Goal: Task Accomplishment & Management: Use online tool/utility

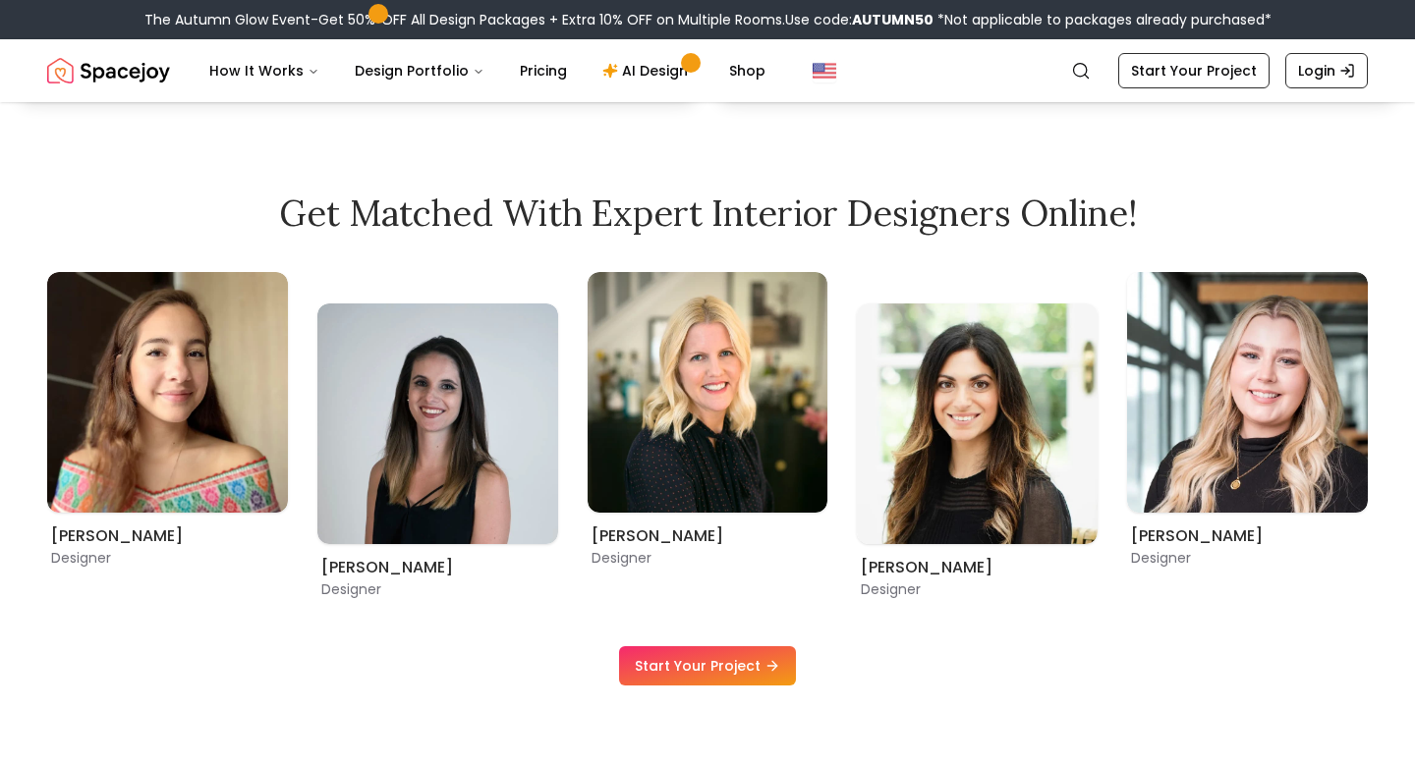
scroll to position [1082, 0]
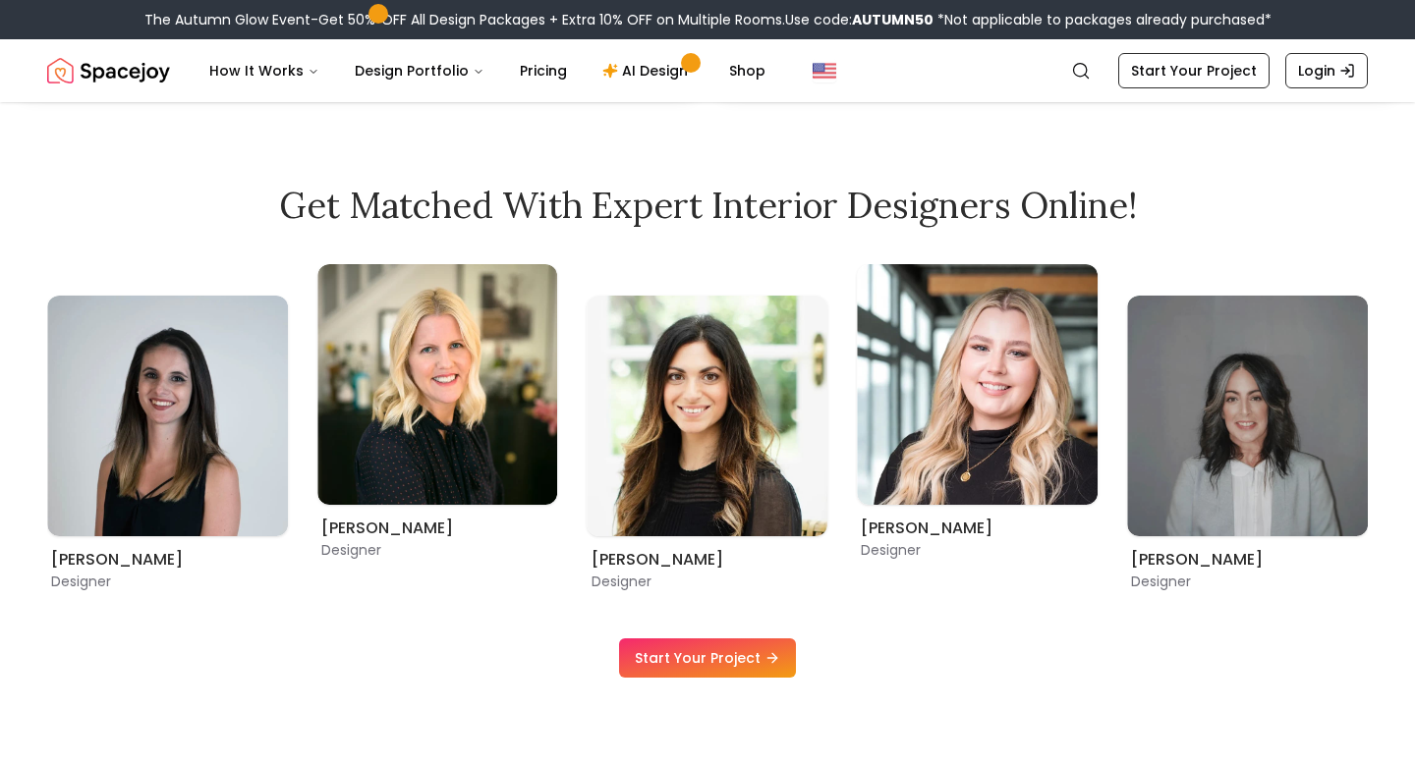
click at [652, 648] on link "Start Your Project" at bounding box center [707, 658] width 177 height 39
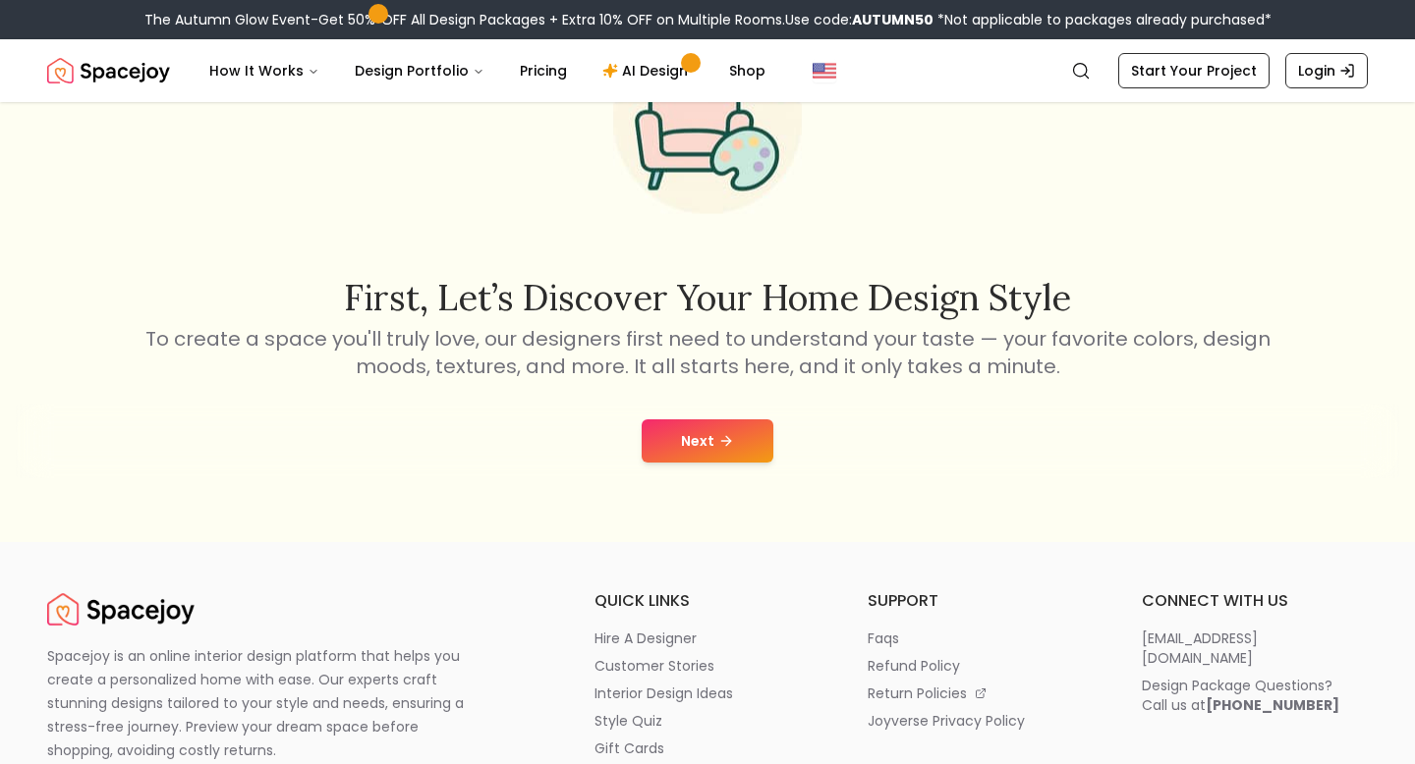
scroll to position [261, 0]
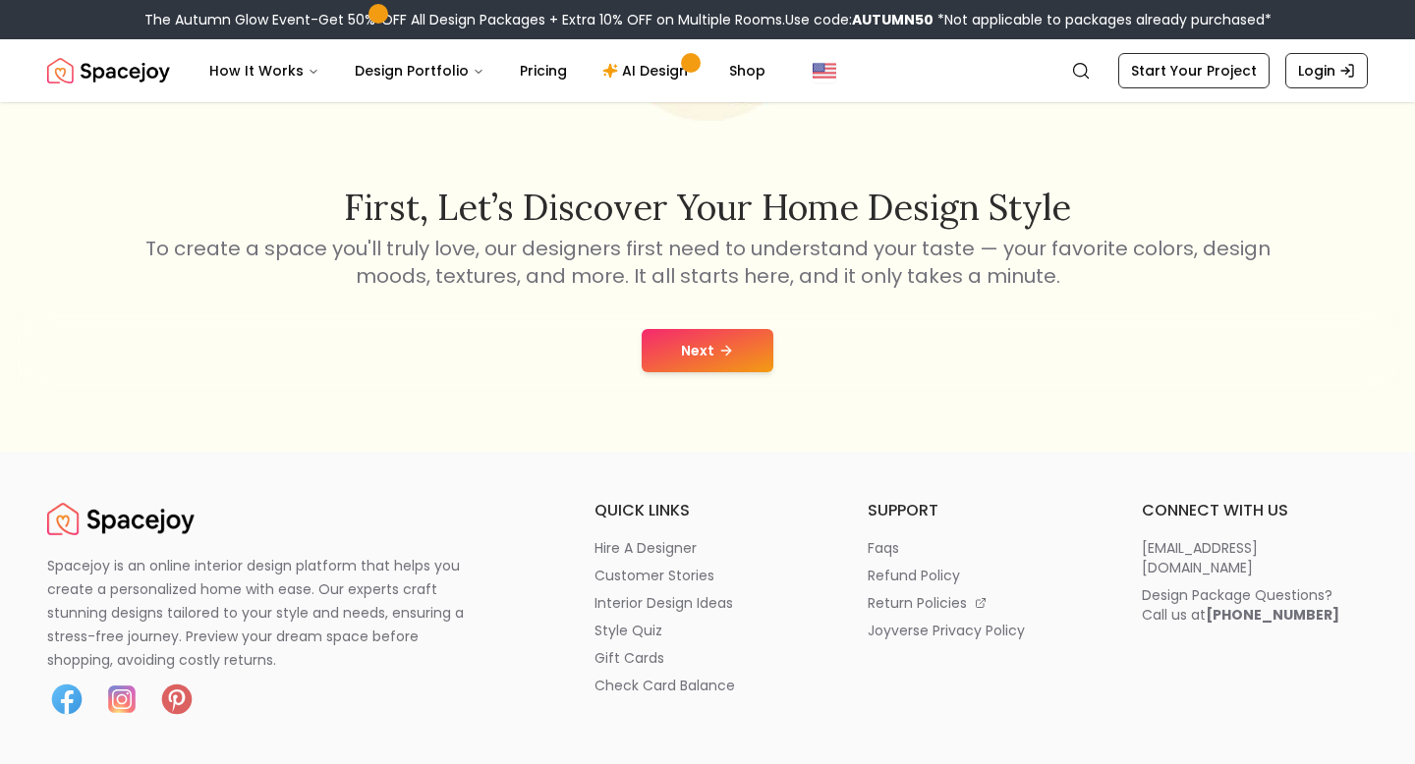
click at [677, 359] on button "Next" at bounding box center [707, 350] width 132 height 43
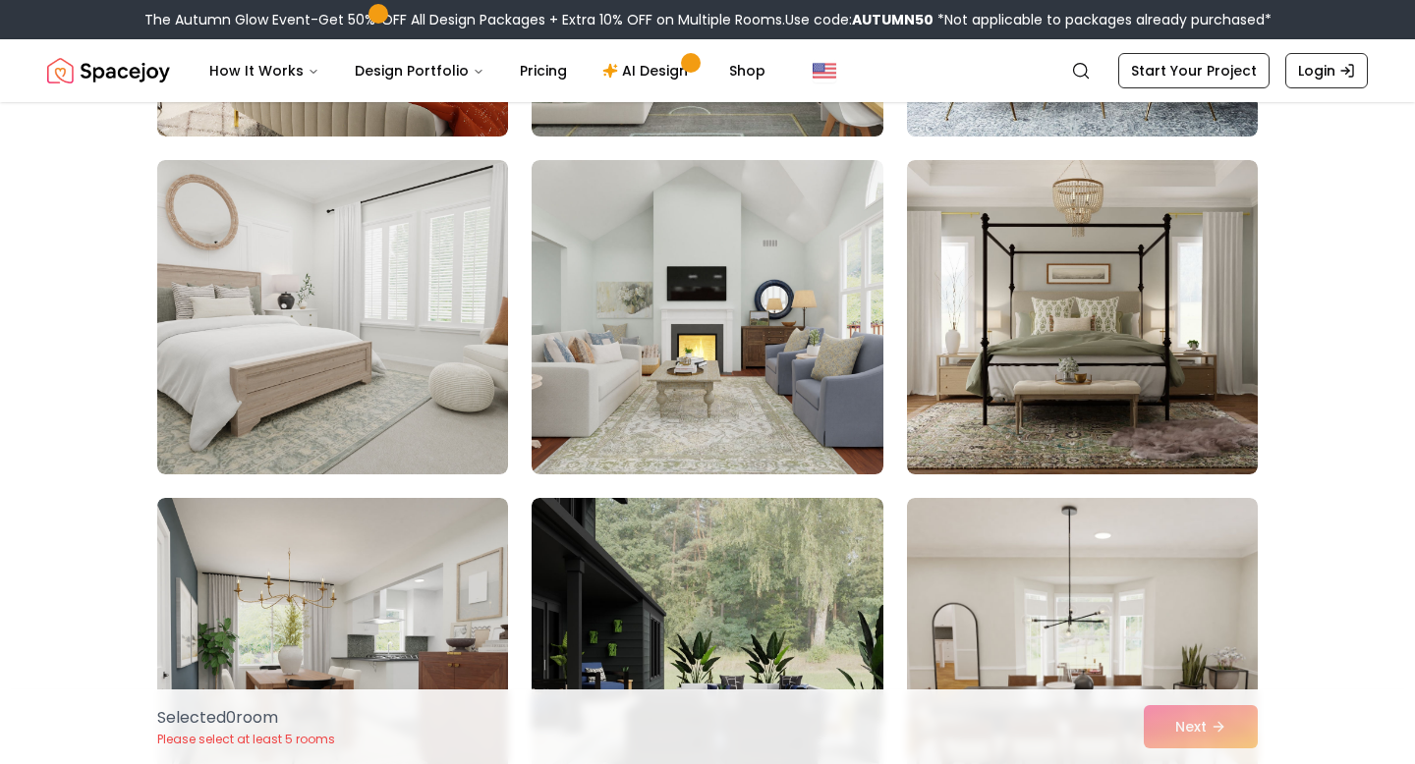
scroll to position [1471, 0]
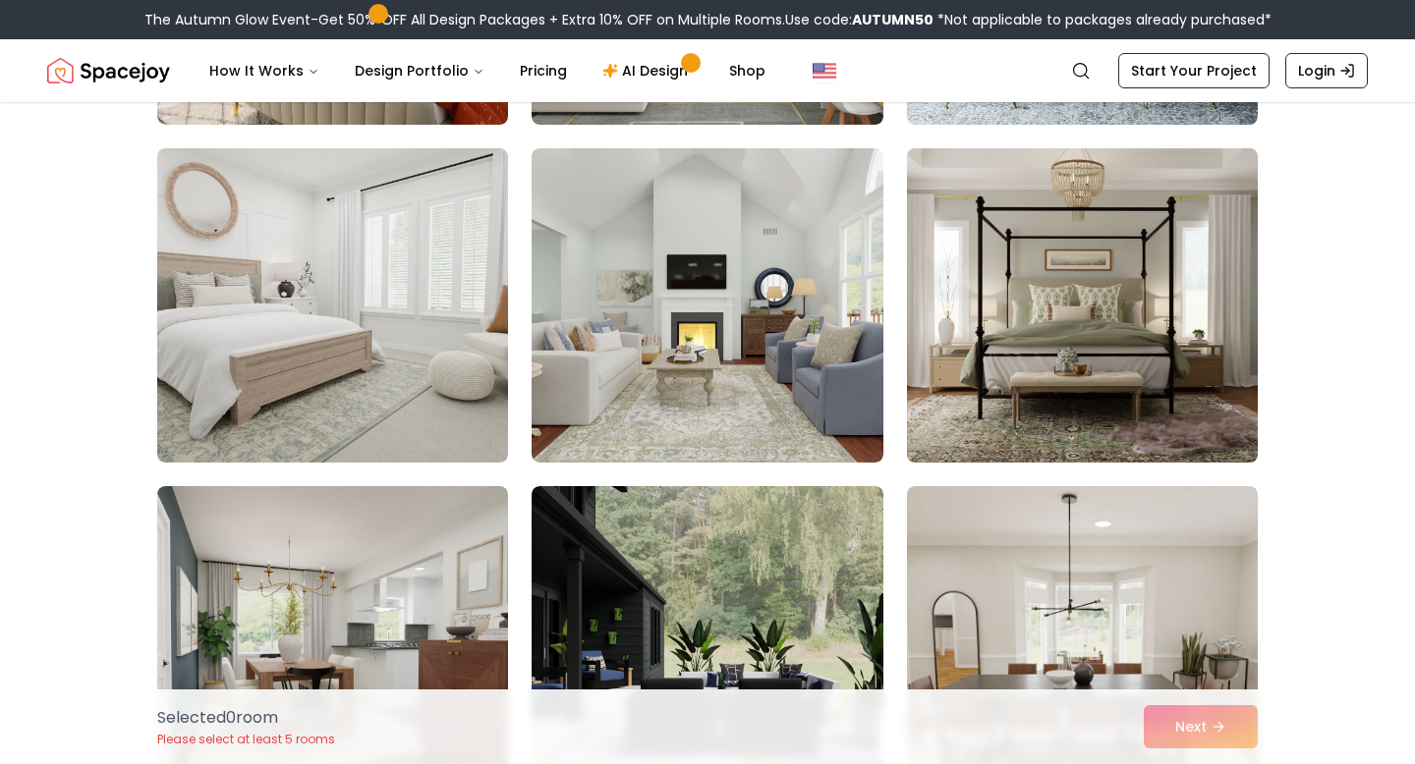
click at [973, 431] on img at bounding box center [1082, 305] width 368 height 330
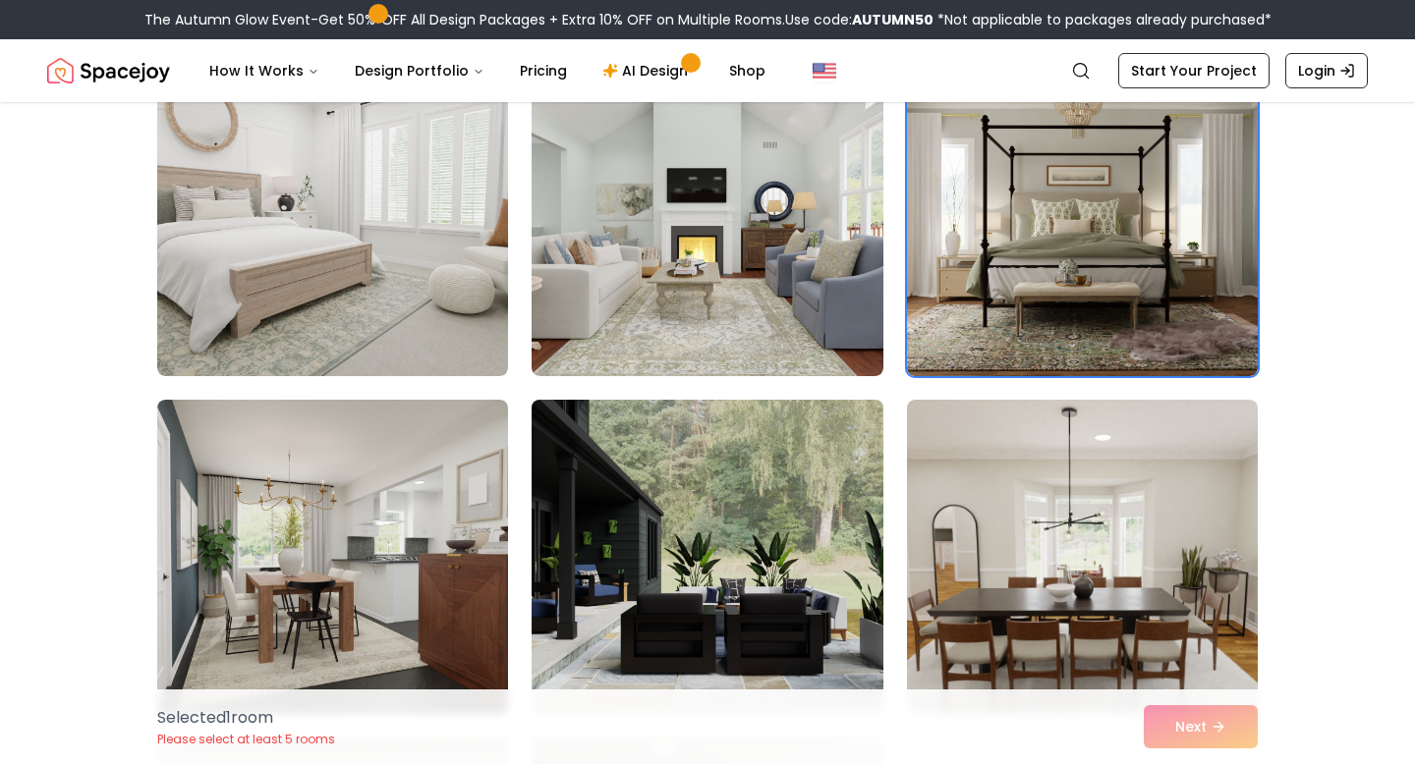
scroll to position [1567, 0]
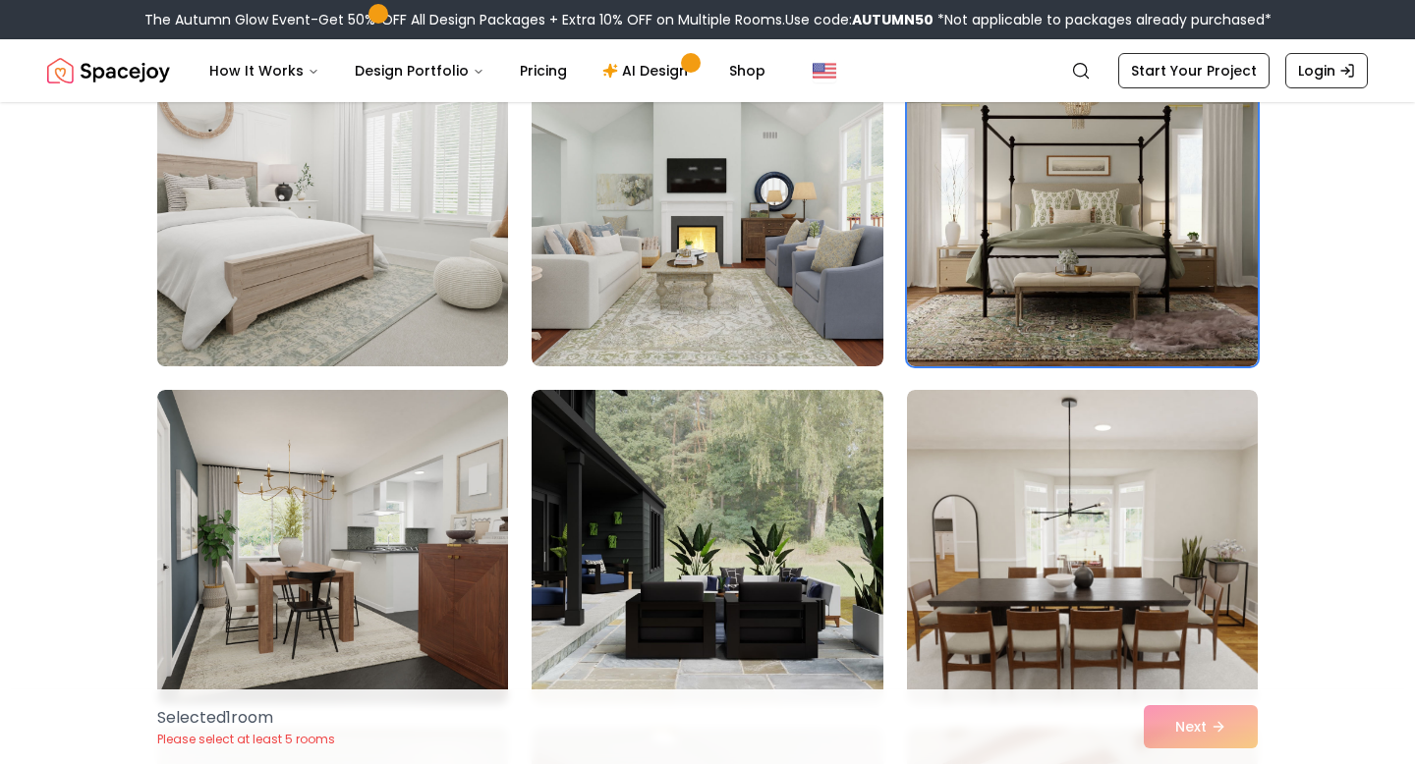
click at [470, 304] on img at bounding box center [332, 209] width 368 height 330
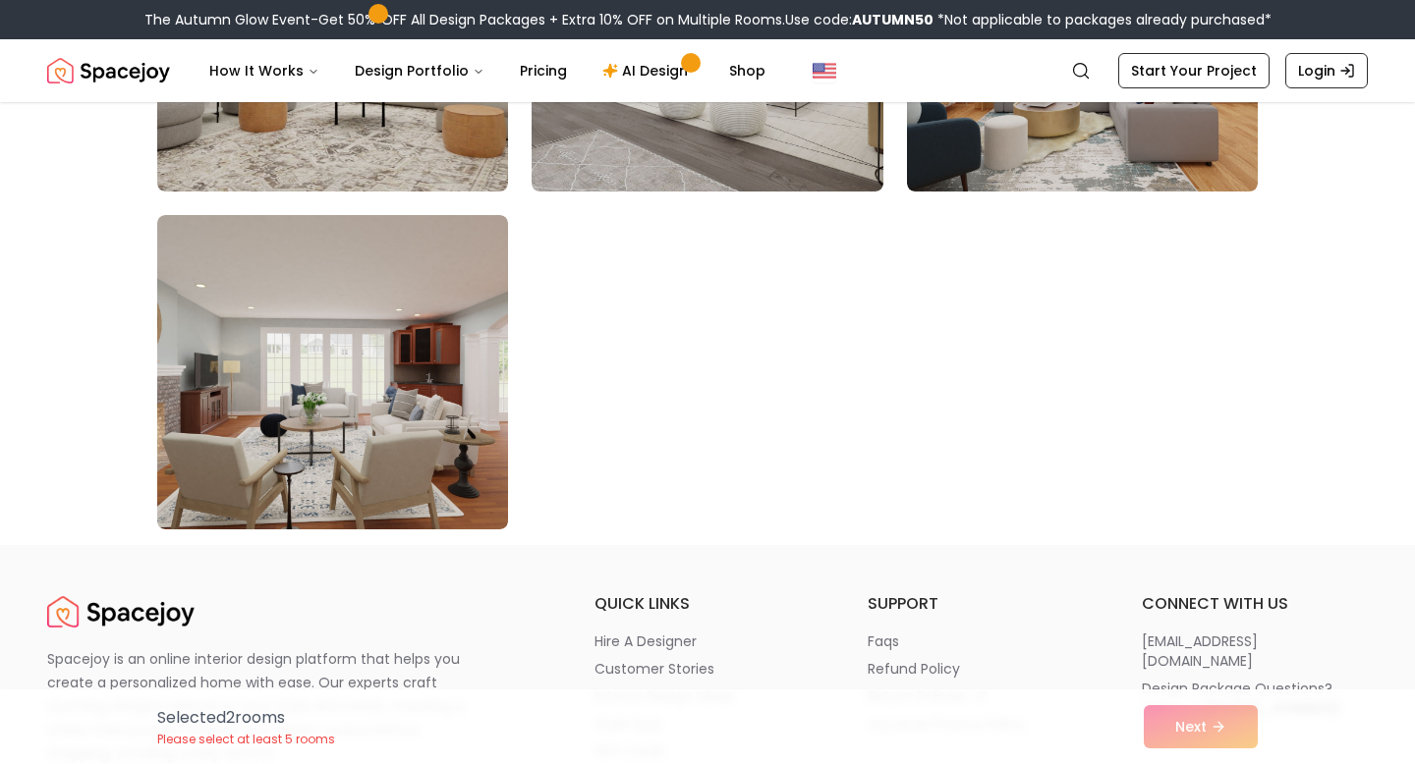
scroll to position [11182, 0]
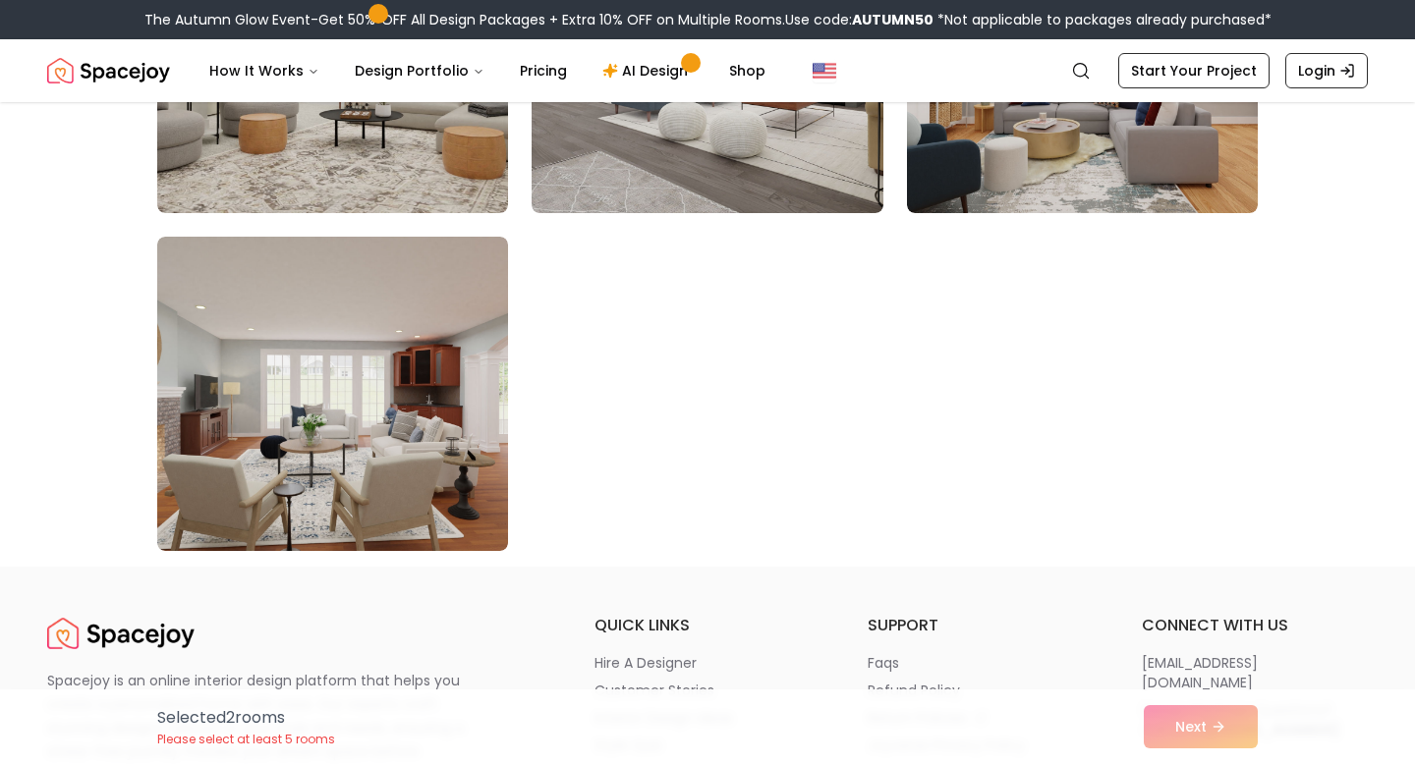
click at [1164, 716] on div "Selected 2 room s Please select at least 5 rooms Next" at bounding box center [707, 727] width 1132 height 75
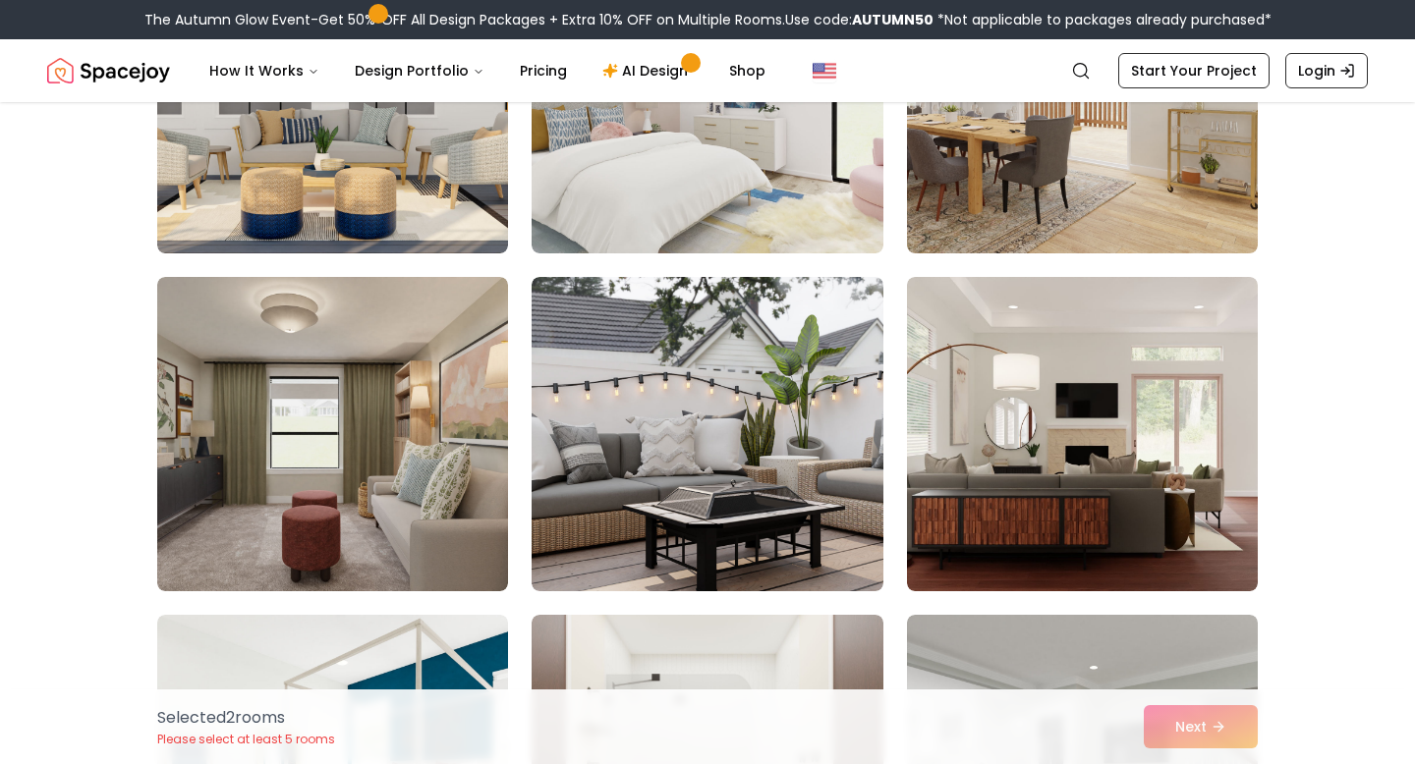
scroll to position [2355, 0]
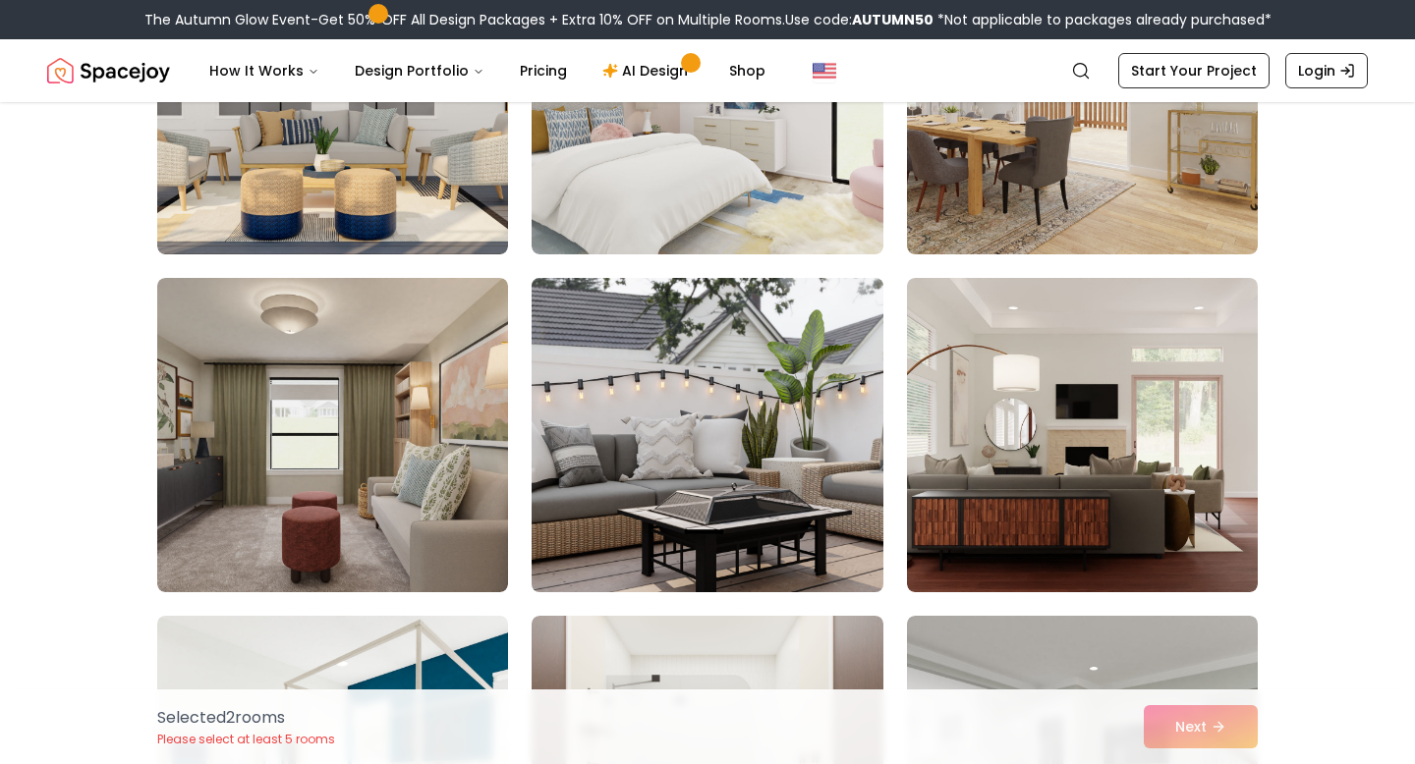
click at [843, 386] on img at bounding box center [707, 435] width 368 height 330
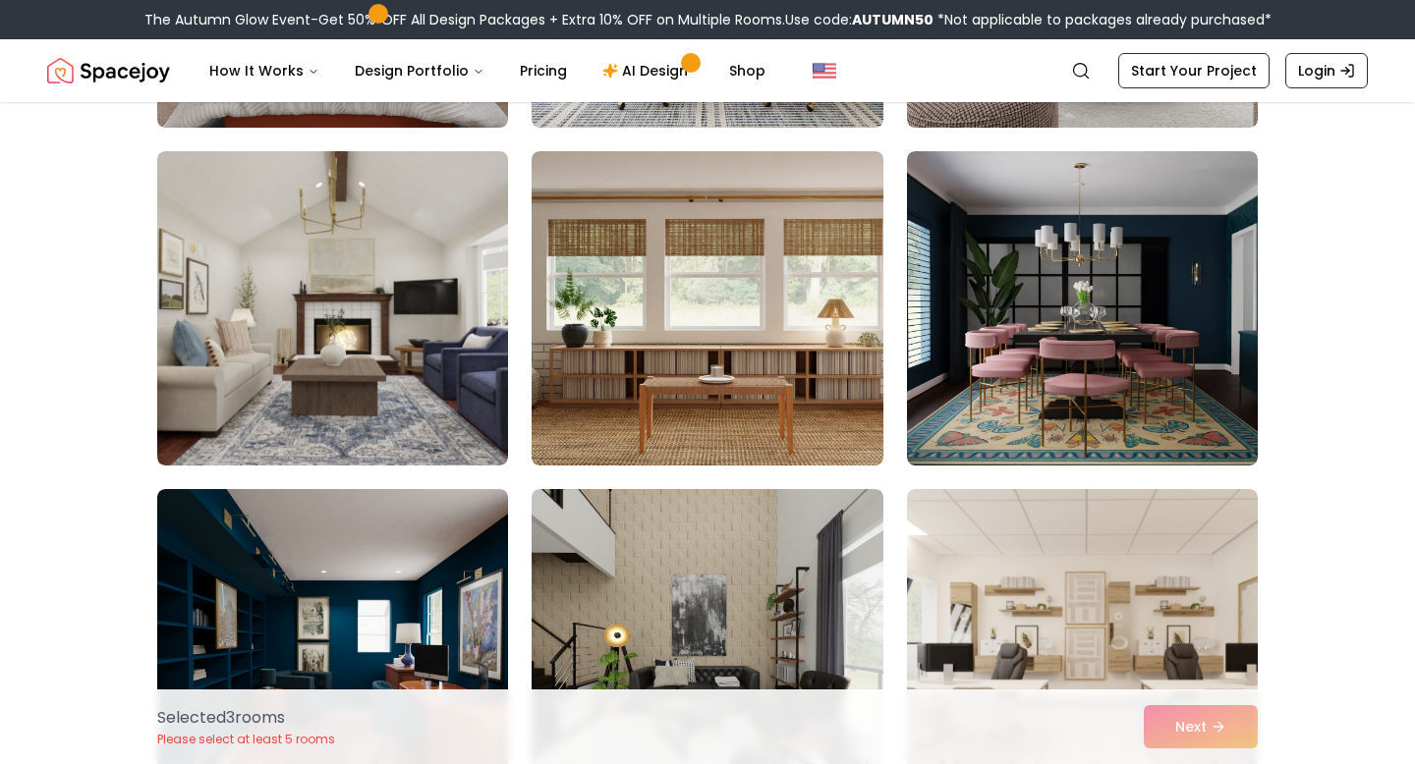
scroll to position [3835, 0]
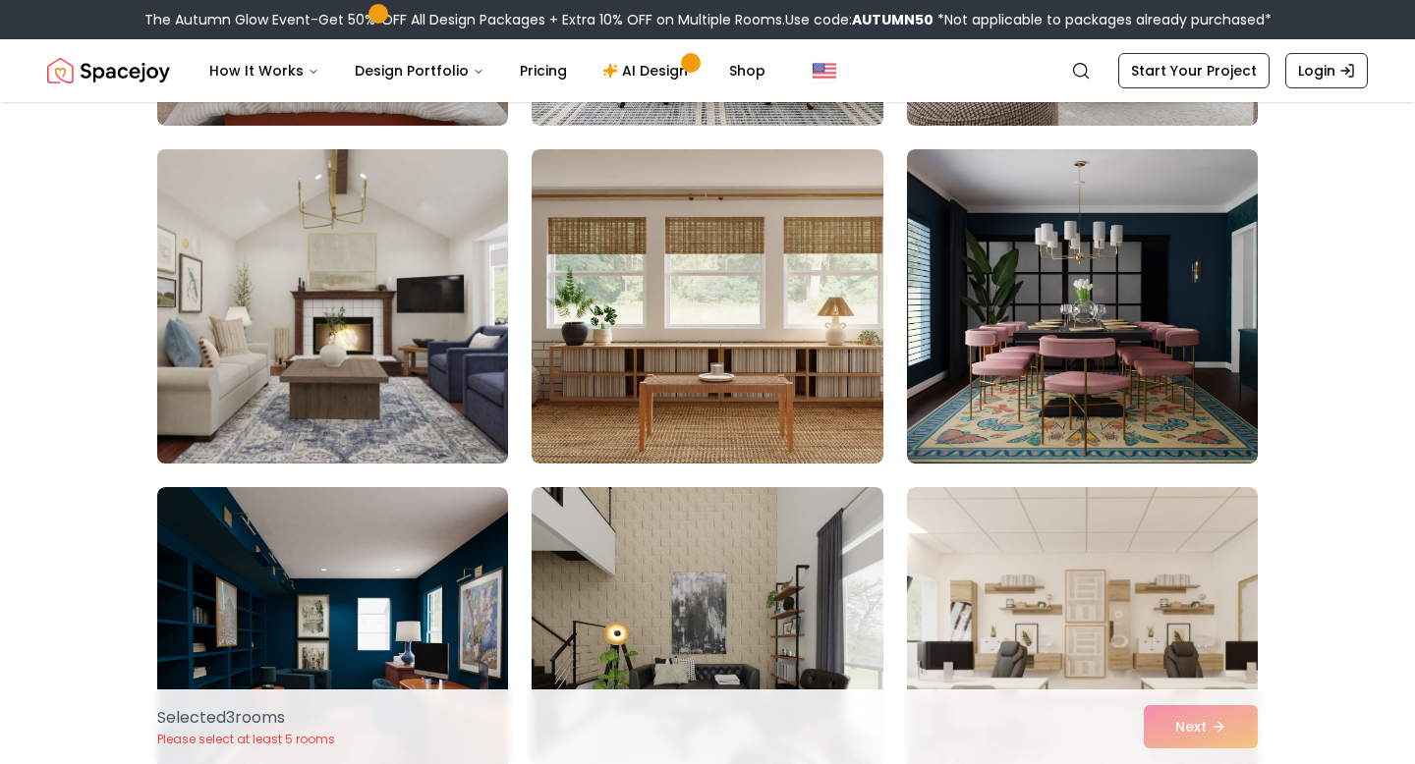
click at [419, 328] on img at bounding box center [332, 306] width 368 height 330
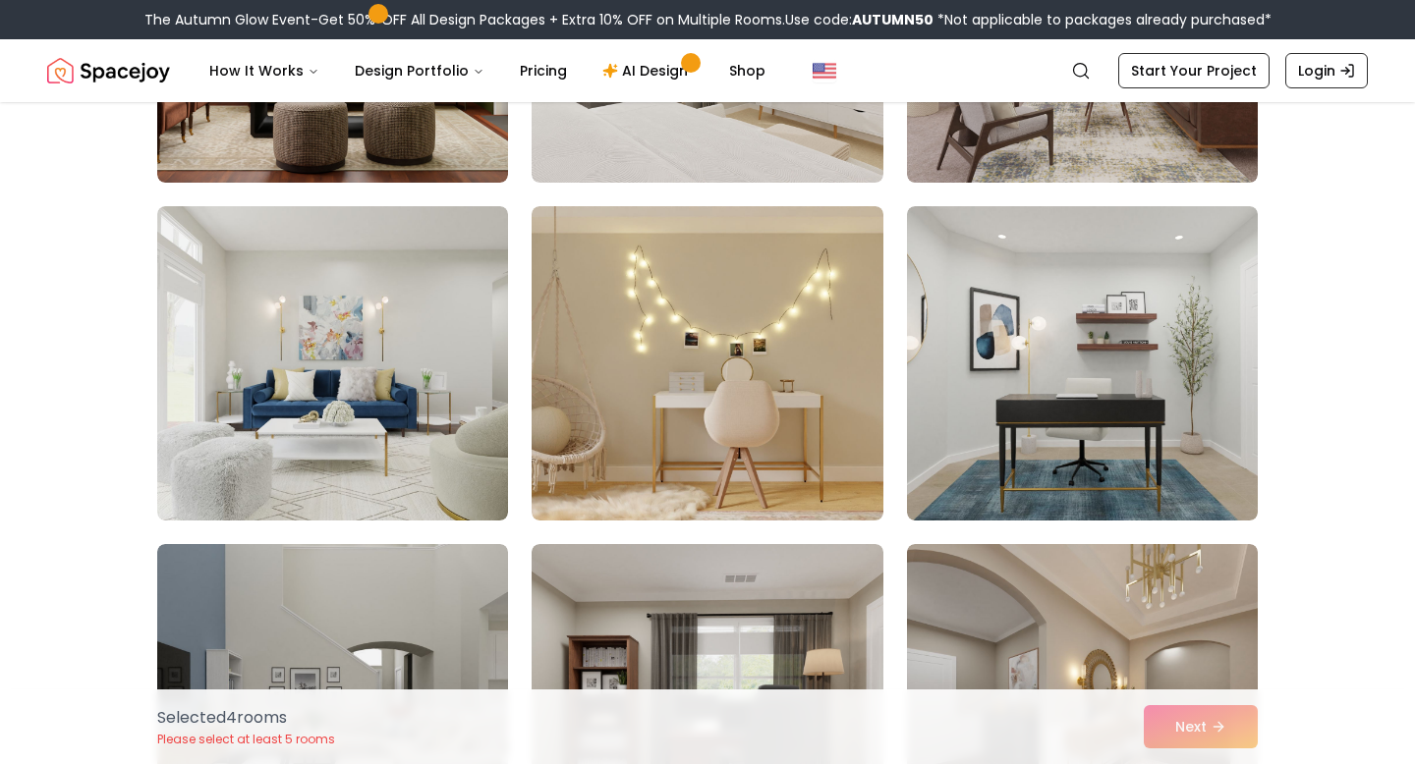
scroll to position [5808, 0]
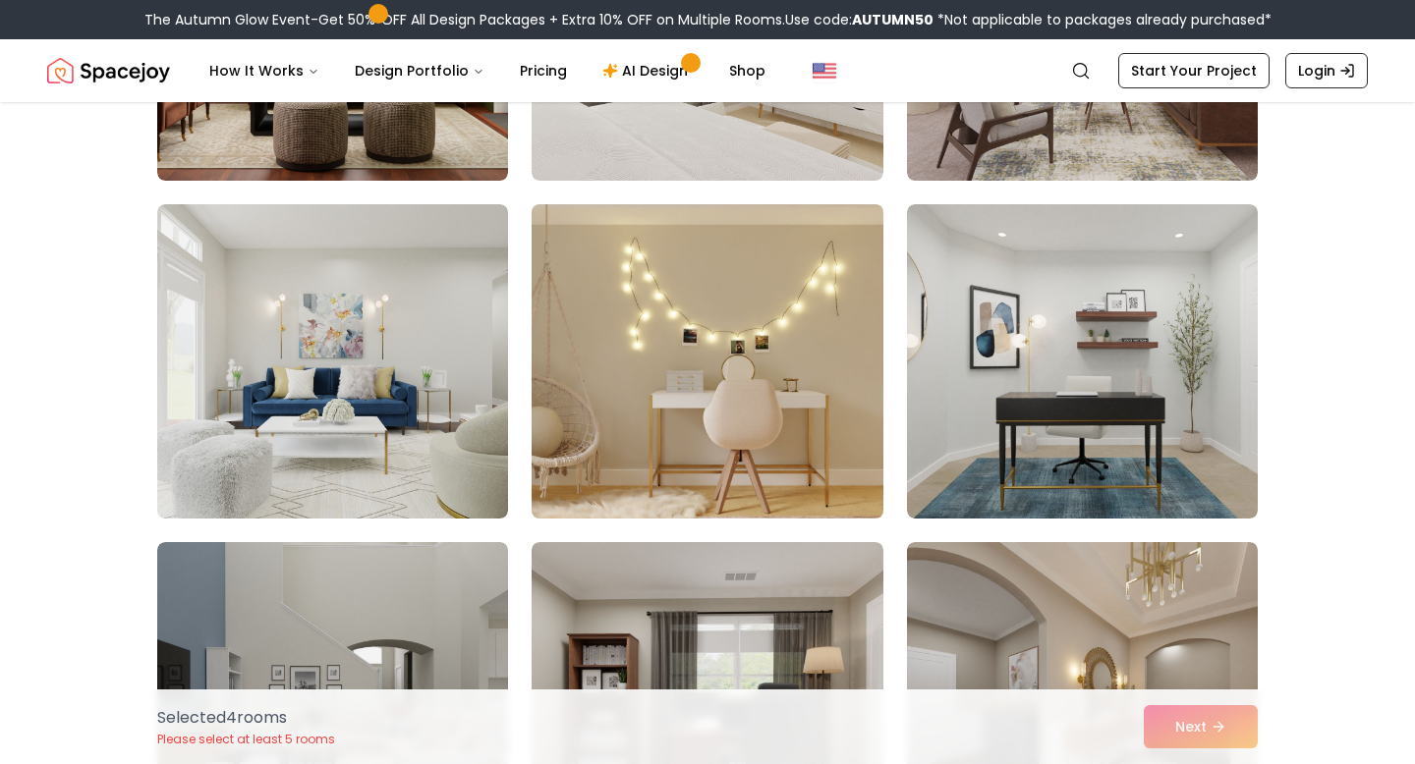
click at [649, 409] on img at bounding box center [707, 361] width 368 height 330
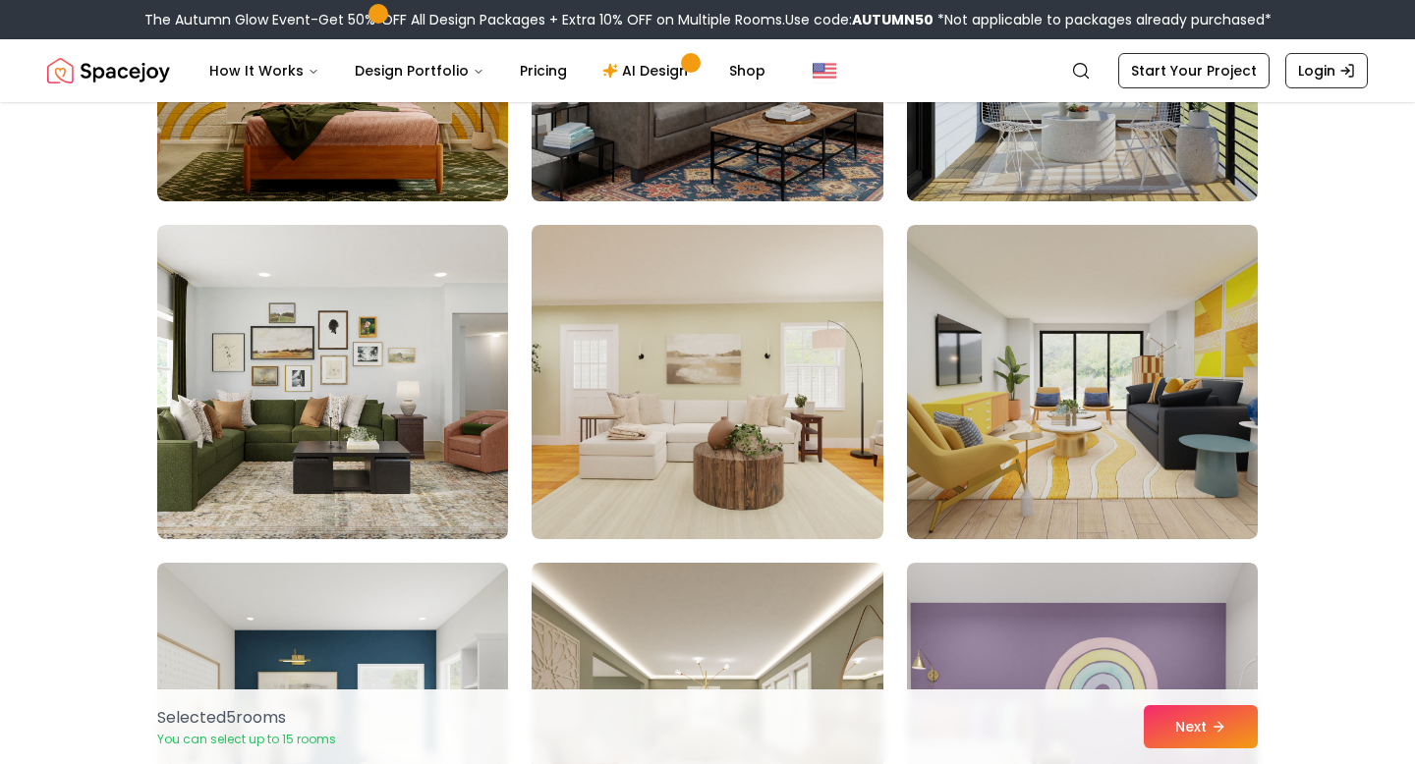
scroll to position [7481, 0]
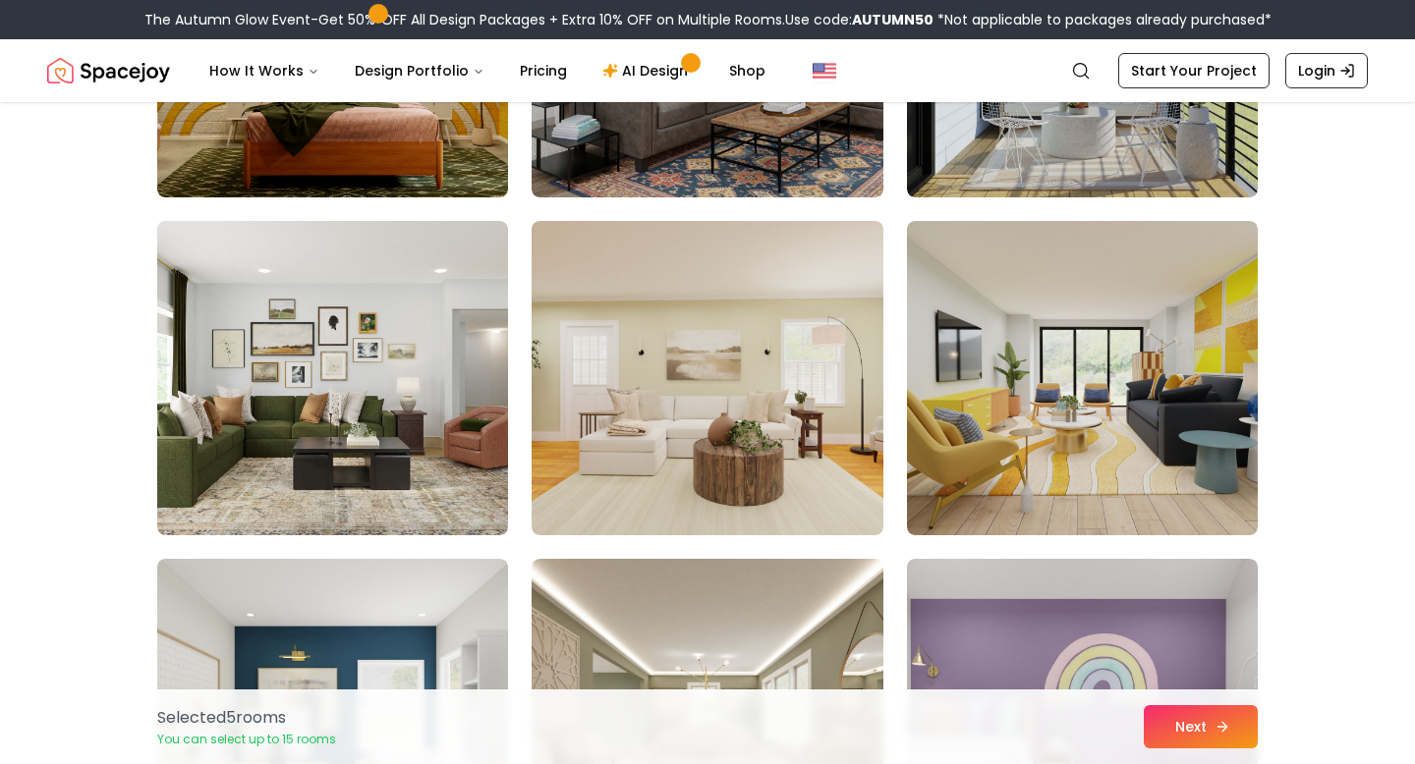
click at [1192, 725] on button "Next" at bounding box center [1200, 726] width 114 height 43
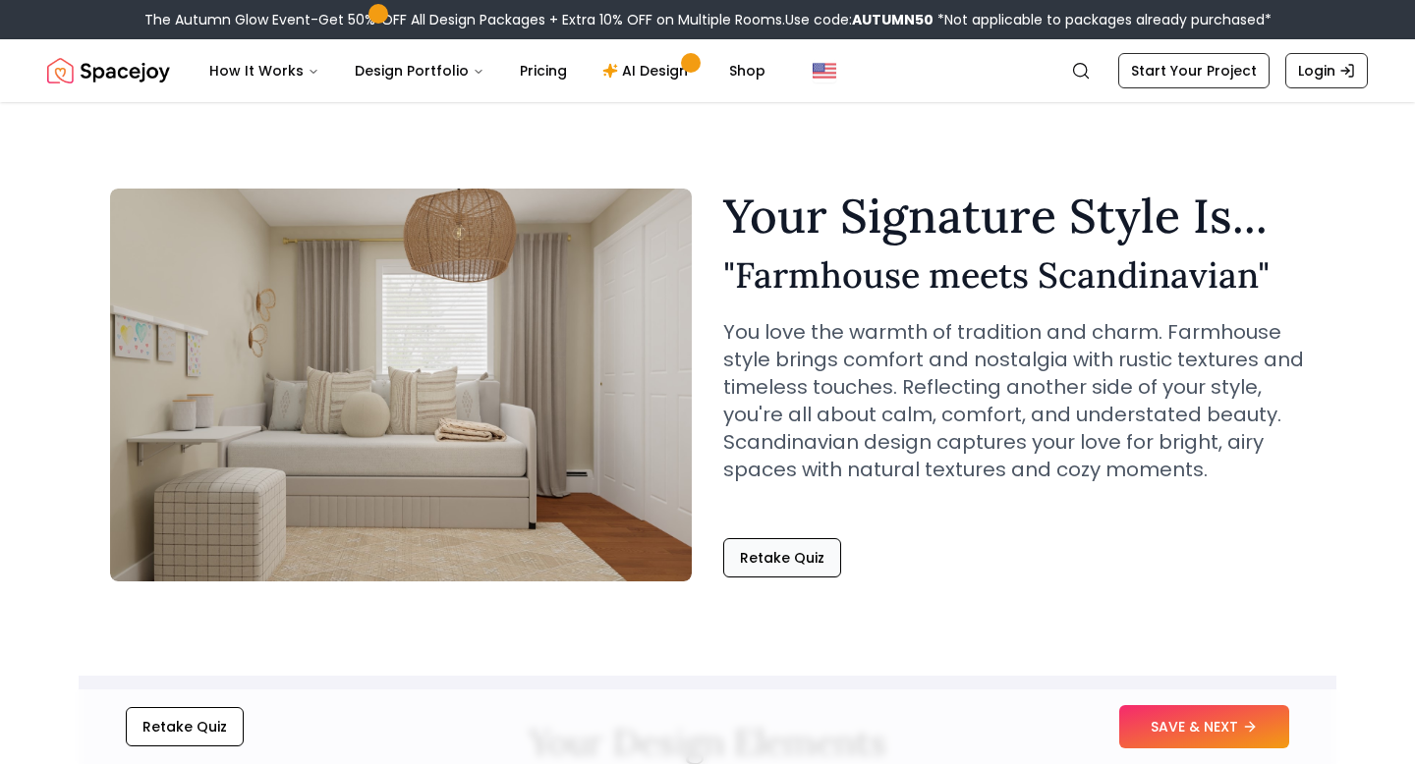
click at [788, 562] on button "Retake Quiz" at bounding box center [782, 557] width 118 height 39
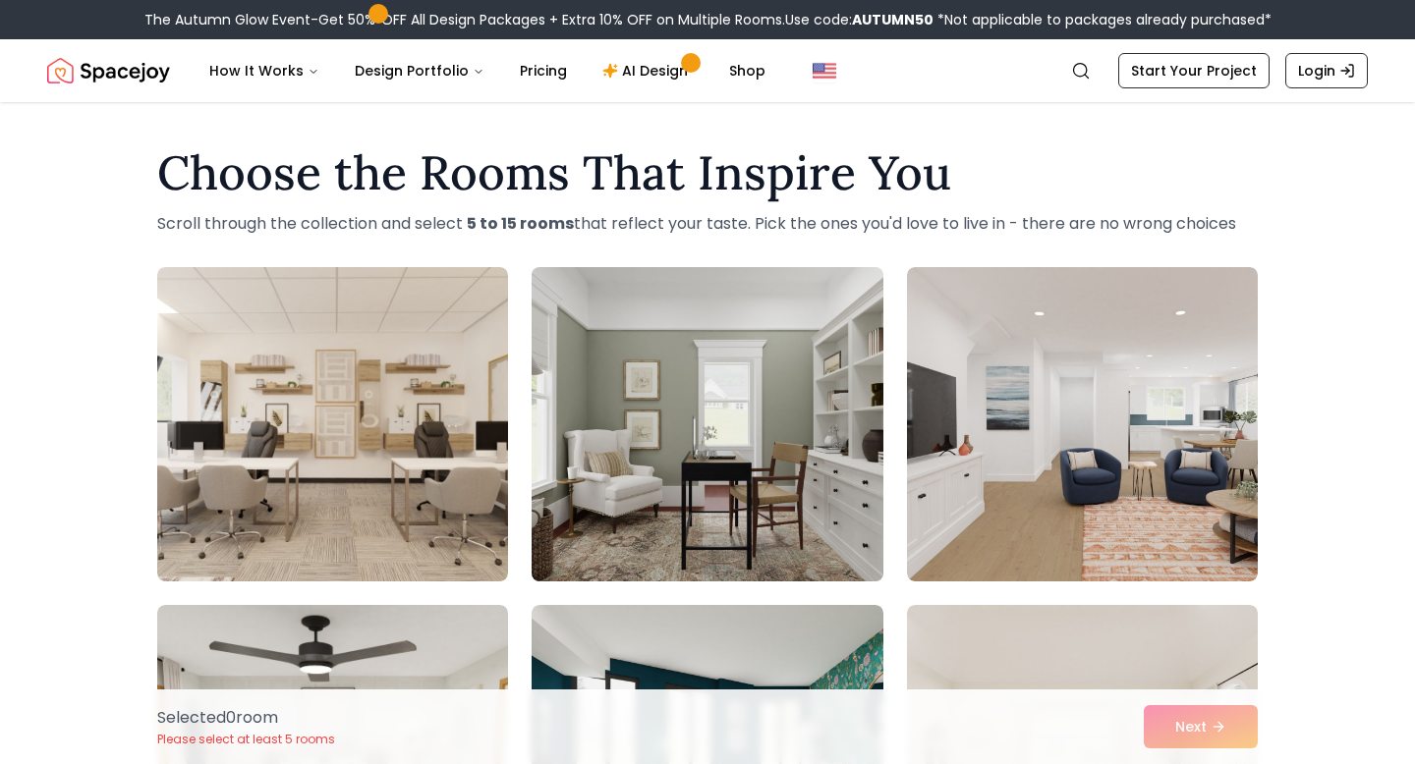
click at [820, 451] on img at bounding box center [707, 424] width 368 height 330
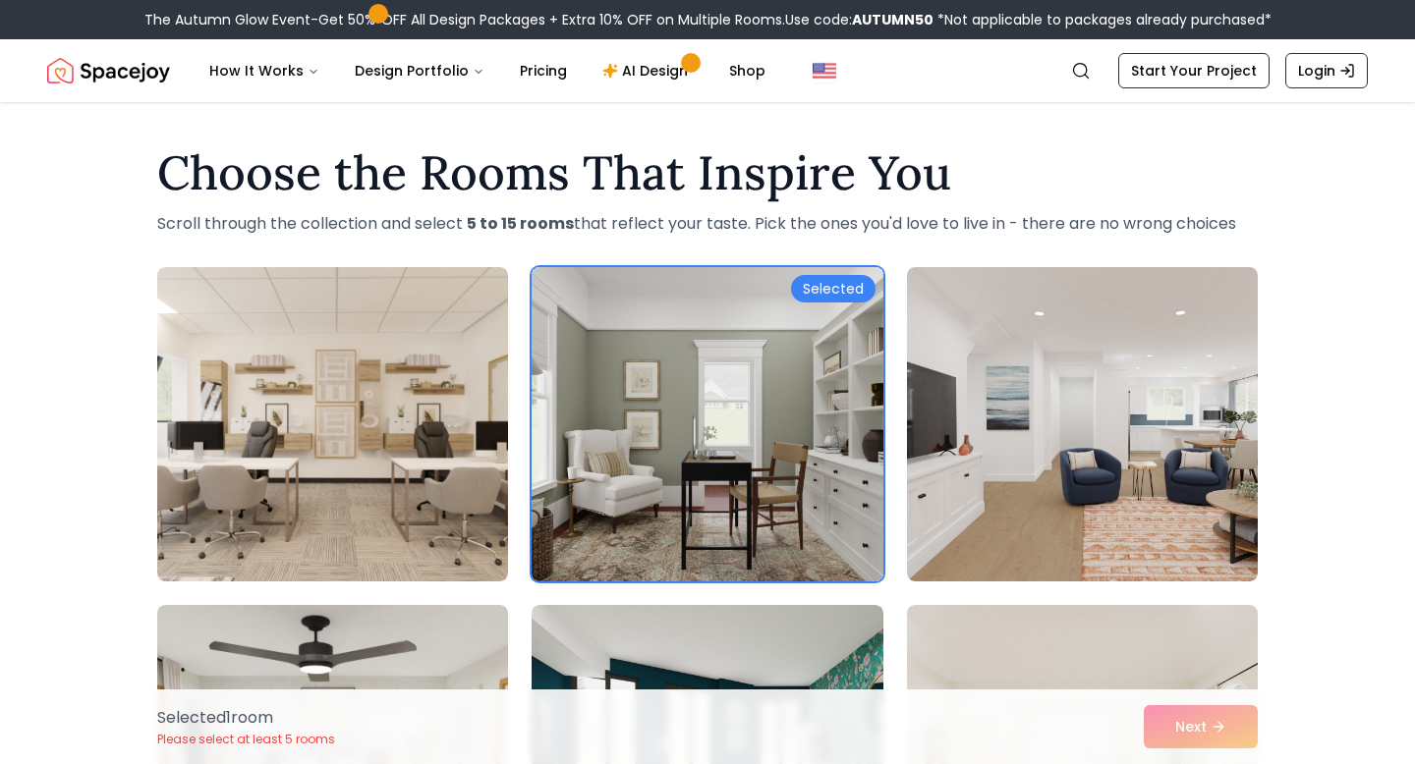
click at [820, 451] on img at bounding box center [707, 424] width 368 height 330
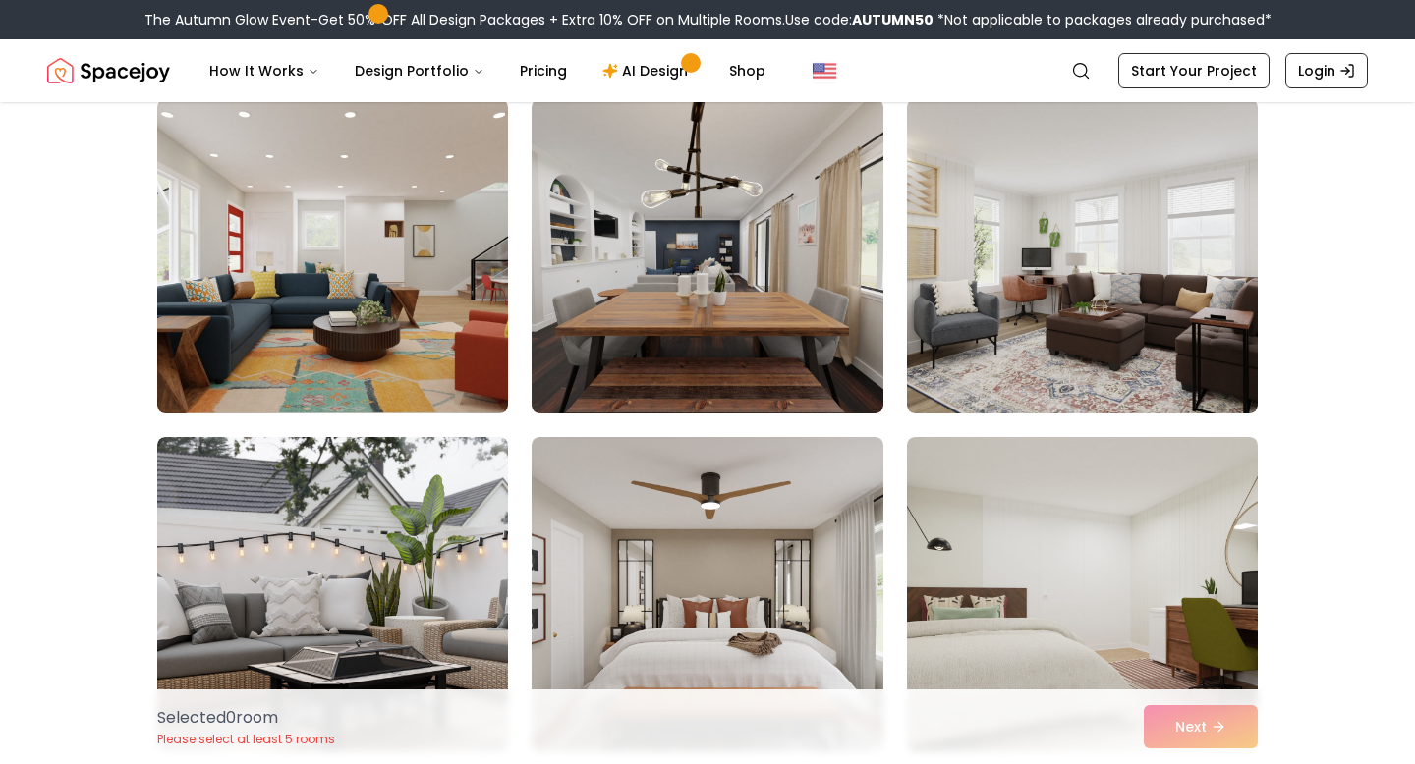
scroll to position [3539, 0]
